Goal: Transaction & Acquisition: Download file/media

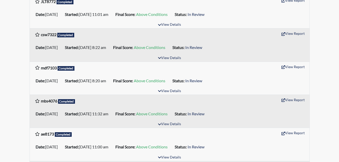
scroll to position [757, 0]
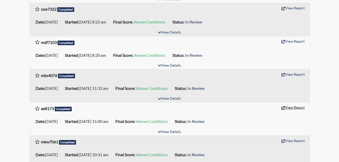
click at [282, 108] on icon "button" at bounding box center [283, 108] width 4 height 4
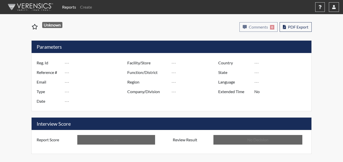
type input "ae8173"
type input "51021"
type input "---"
type input "Corrections Pre-Employment"
type input "[DATE]"
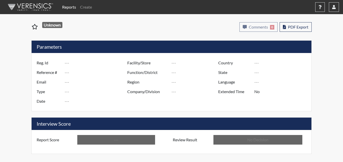
type input "Pulaski SP"
type input "[GEOGRAPHIC_DATA]"
type input "[US_STATE]"
type input "English"
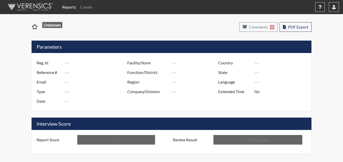
type input "Above Conditions"
type input "In Review"
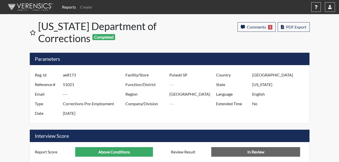
scroll to position [84, 210]
click at [295, 28] on span "PDF Export" at bounding box center [296, 26] width 20 height 5
